Goal: Information Seeking & Learning: Learn about a topic

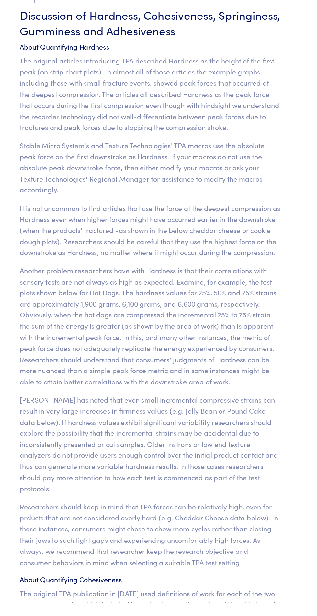
scroll to position [4849, 0]
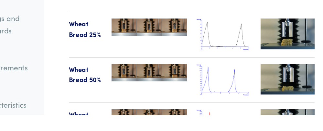
scroll to position [8733, 0]
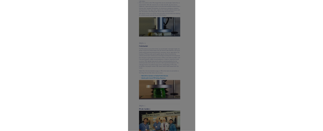
scroll to position [8633, 0]
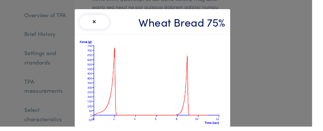
click at [277, 65] on div "× Wheat Bread 75%" at bounding box center [161, 65] width 323 height 131
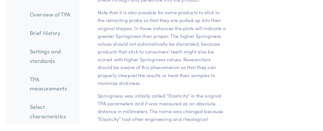
scroll to position [7692, 0]
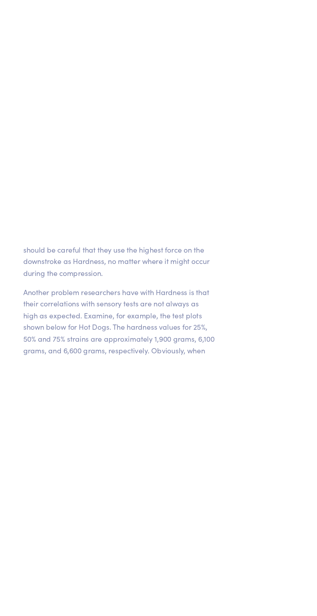
scroll to position [4985, 0]
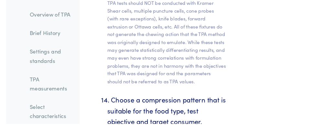
scroll to position [3825, 0]
